Goal: Check status

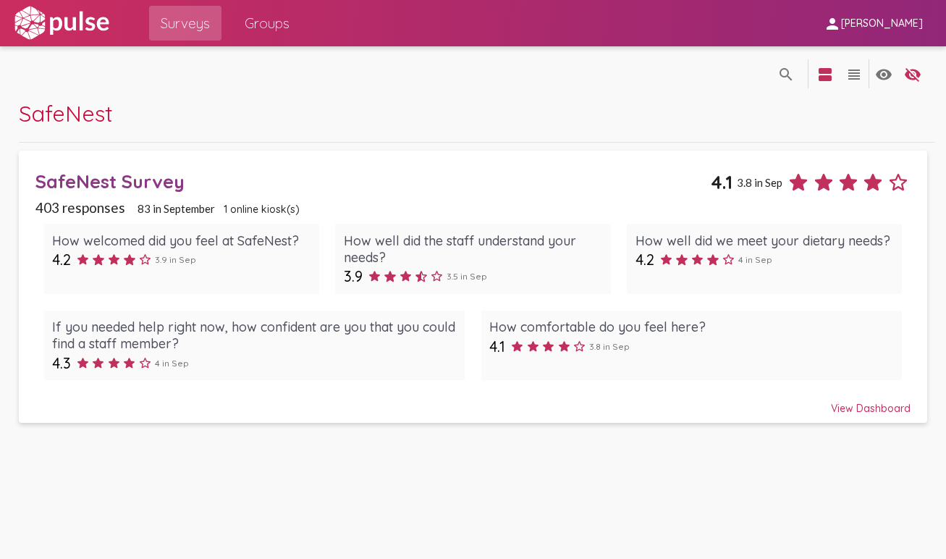
click at [329, 206] on div "403 responses 83 in [DATE] online kiosk(s)" at bounding box center [472, 207] width 875 height 17
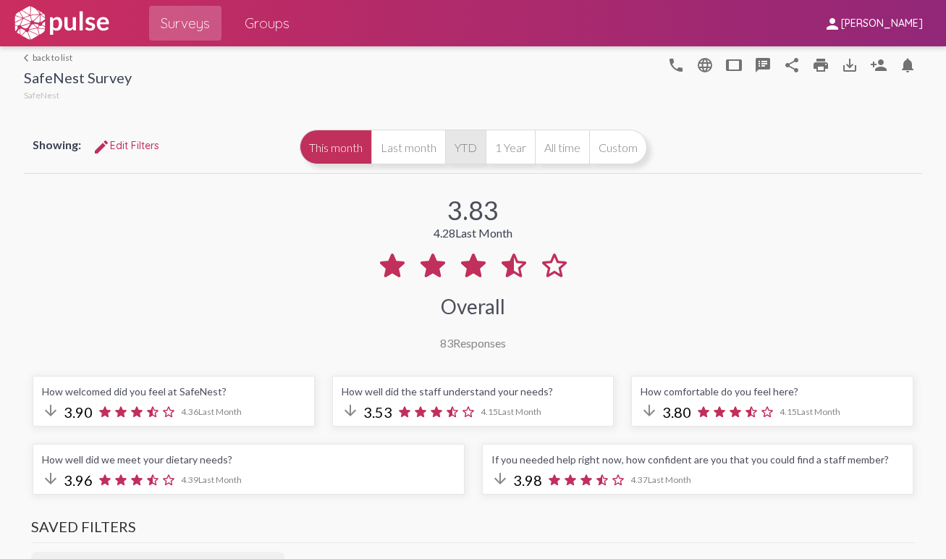
click at [468, 149] on button "YTD" at bounding box center [465, 147] width 41 height 35
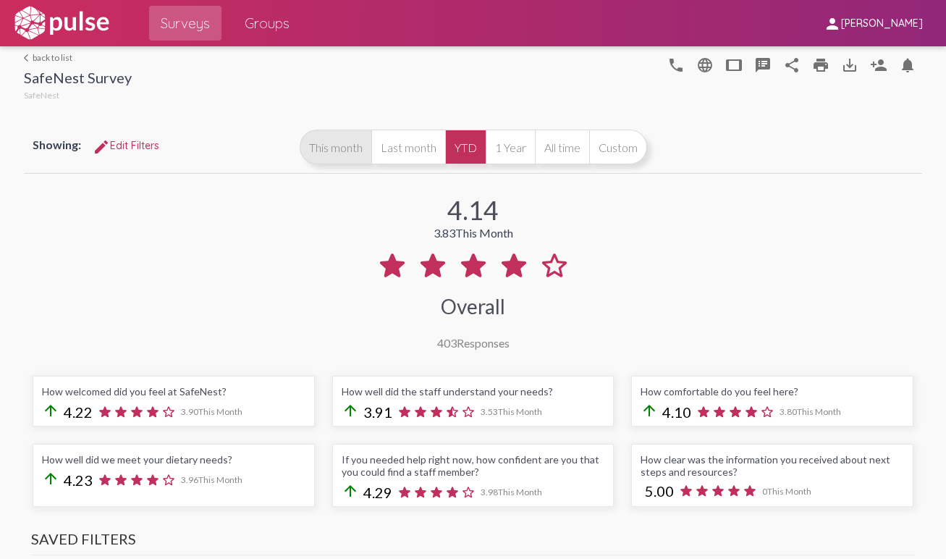
click at [348, 156] on button "This month" at bounding box center [336, 147] width 72 height 35
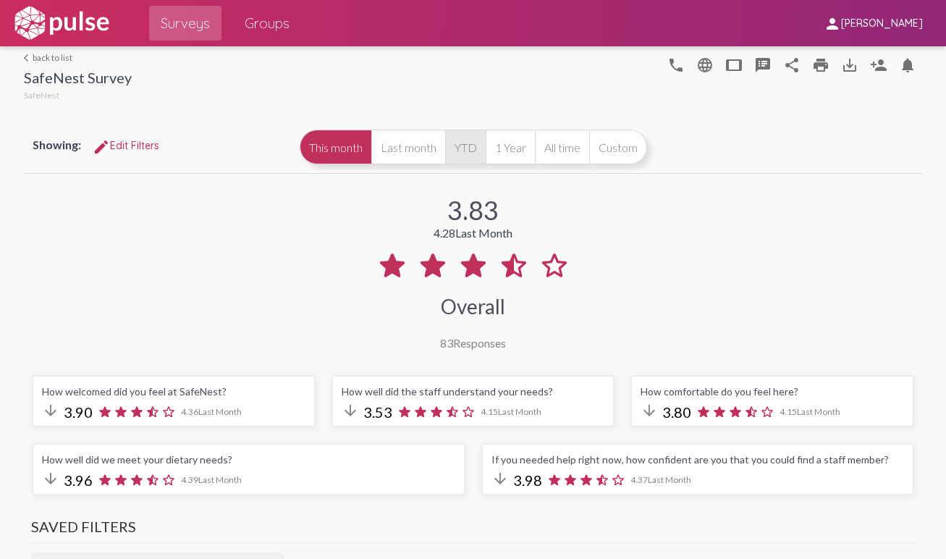
click at [468, 142] on button "YTD" at bounding box center [465, 147] width 41 height 35
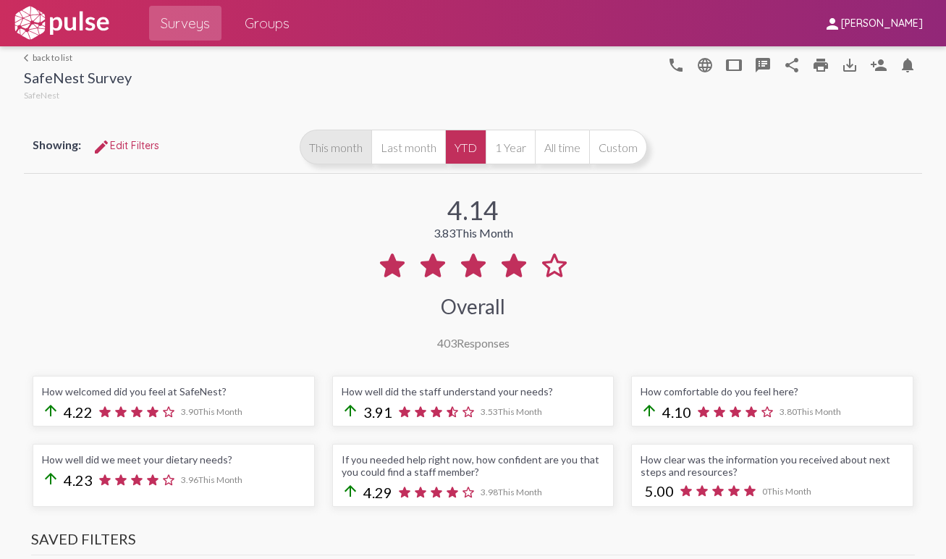
click at [352, 148] on button "This month" at bounding box center [336, 147] width 72 height 35
